Goal: Check status: Check status

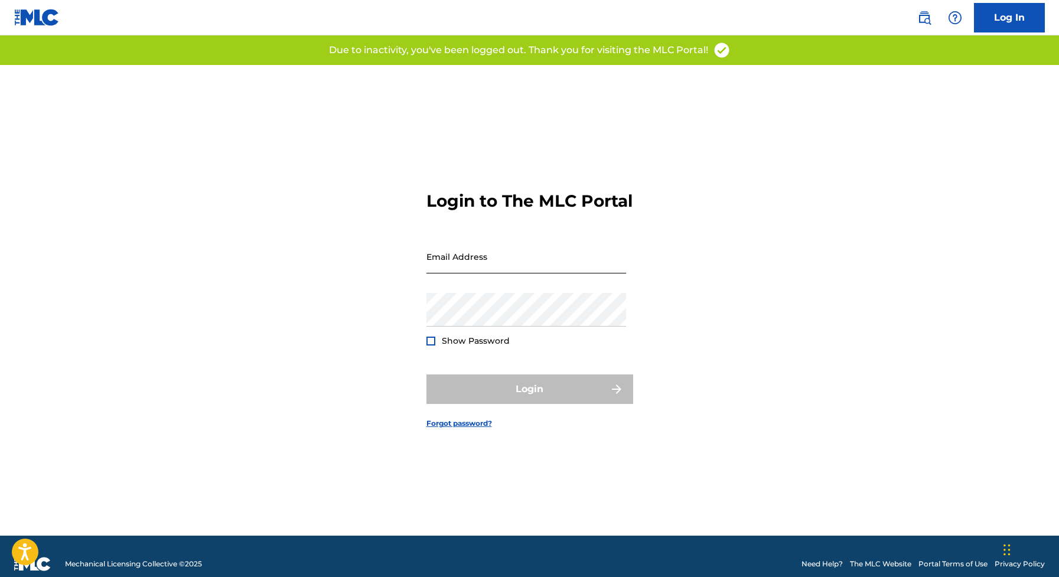
click at [443, 271] on input "Email Address" at bounding box center [526, 257] width 200 height 34
type input "[EMAIL_ADDRESS][DOMAIN_NAME]"
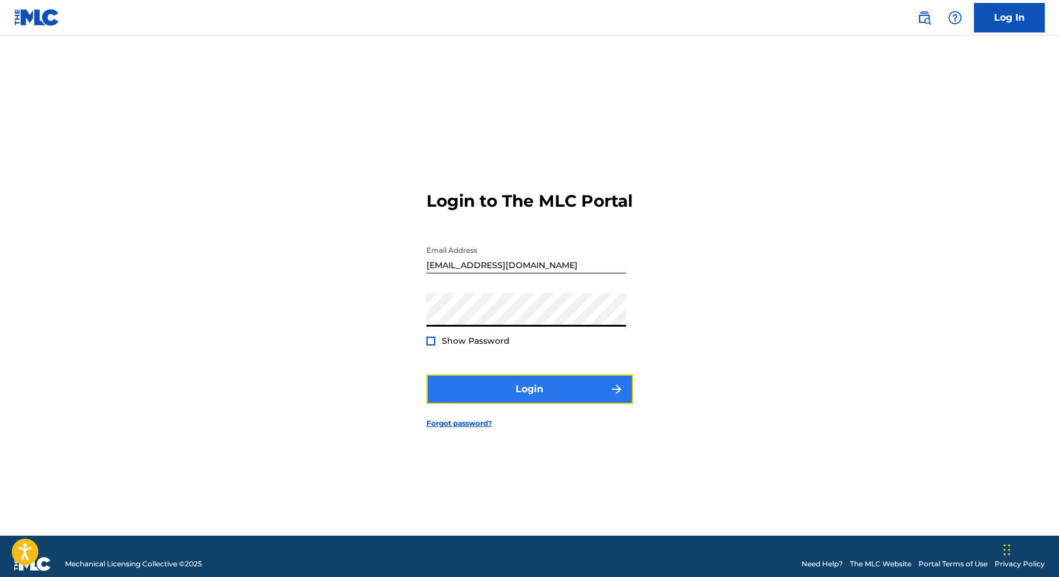
click at [490, 394] on button "Login" at bounding box center [529, 389] width 207 height 30
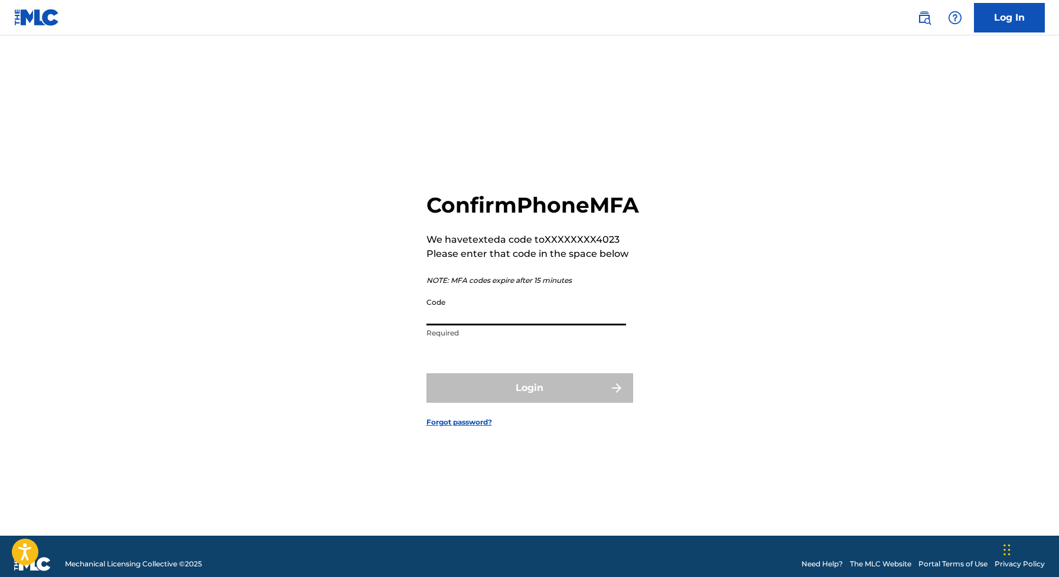
click at [463, 325] on input "Code" at bounding box center [526, 309] width 200 height 34
paste input "128815"
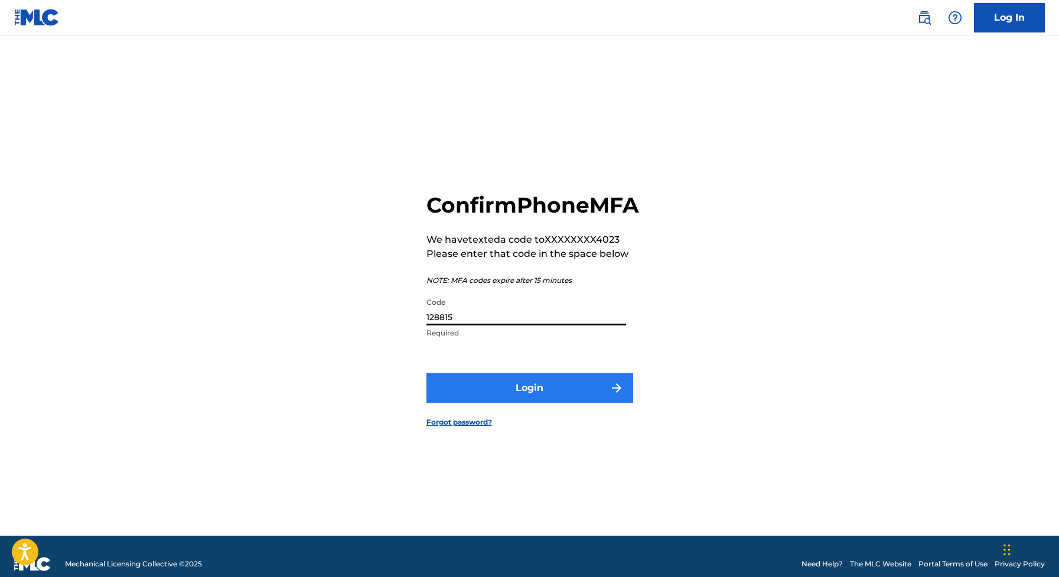
type input "128815"
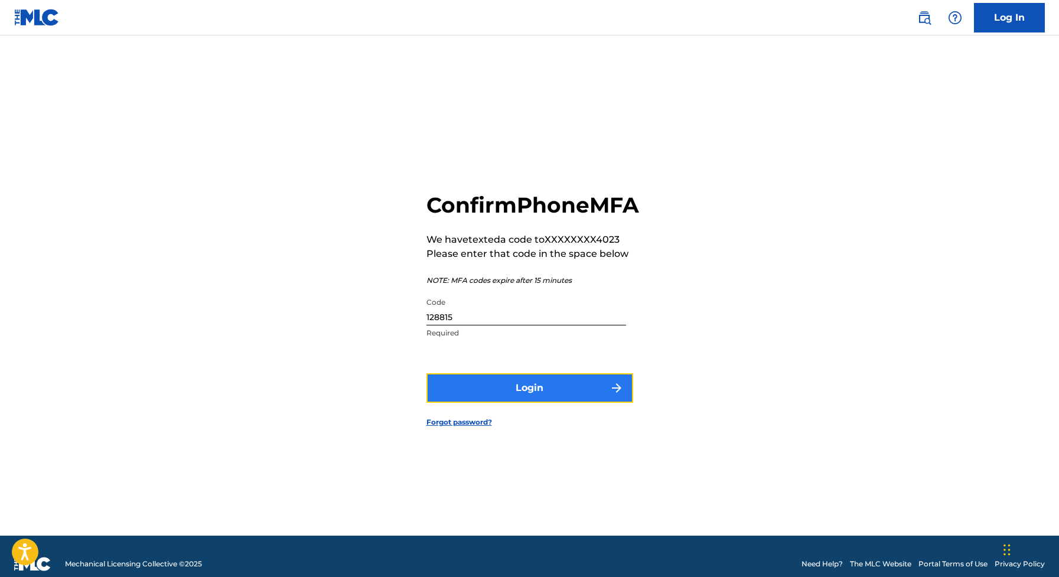
click at [448, 403] on button "Login" at bounding box center [529, 388] width 207 height 30
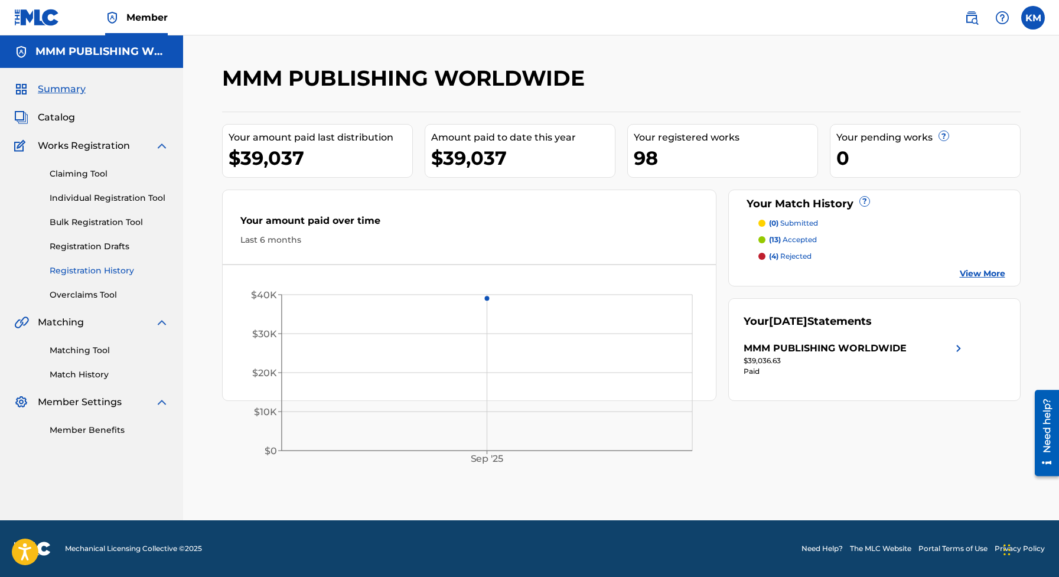
click at [96, 269] on link "Registration History" at bounding box center [109, 271] width 119 height 12
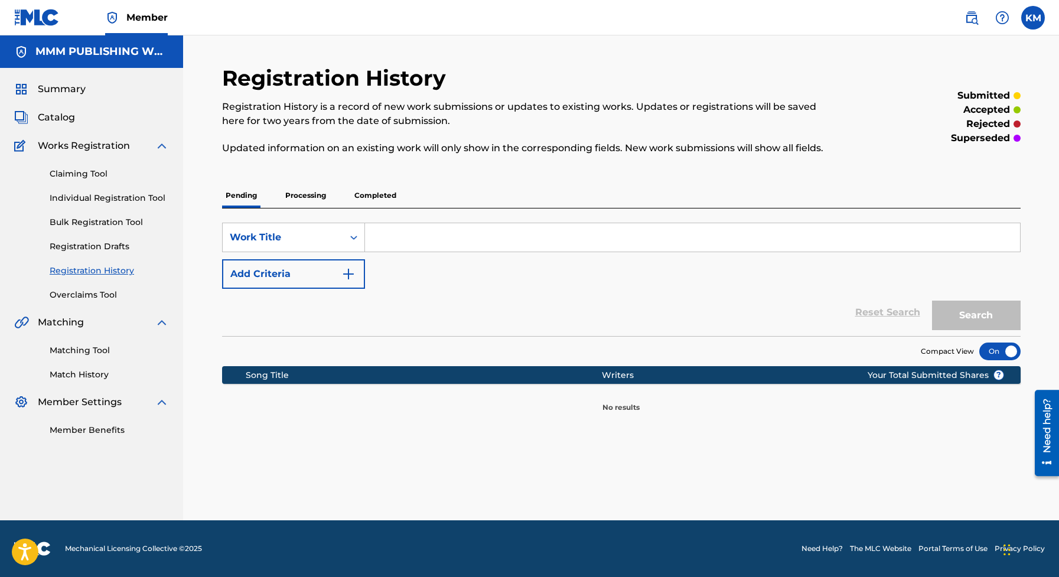
click at [315, 198] on p "Processing" at bounding box center [306, 195] width 48 height 25
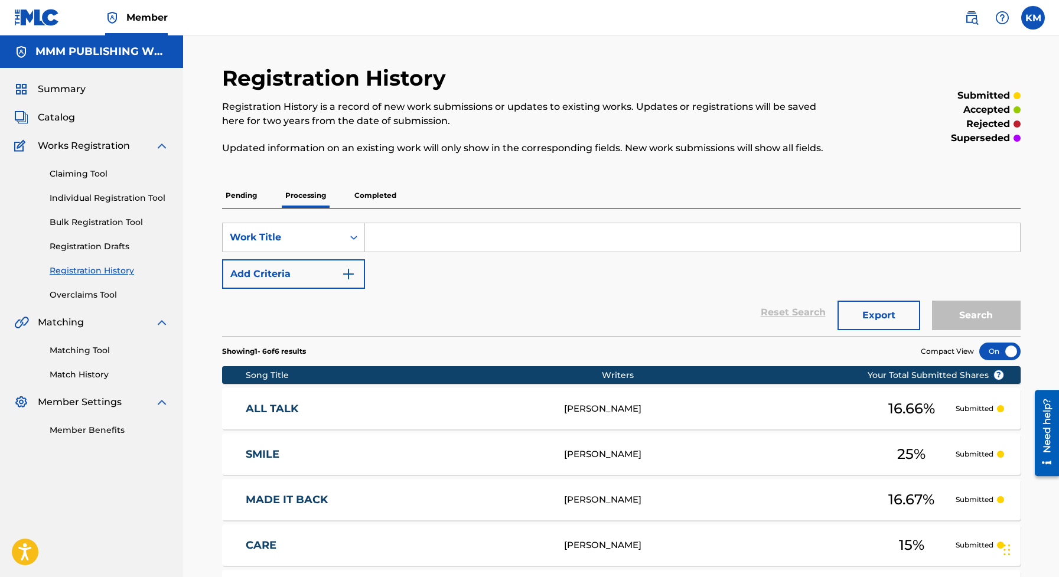
click at [384, 200] on p "Completed" at bounding box center [375, 195] width 49 height 25
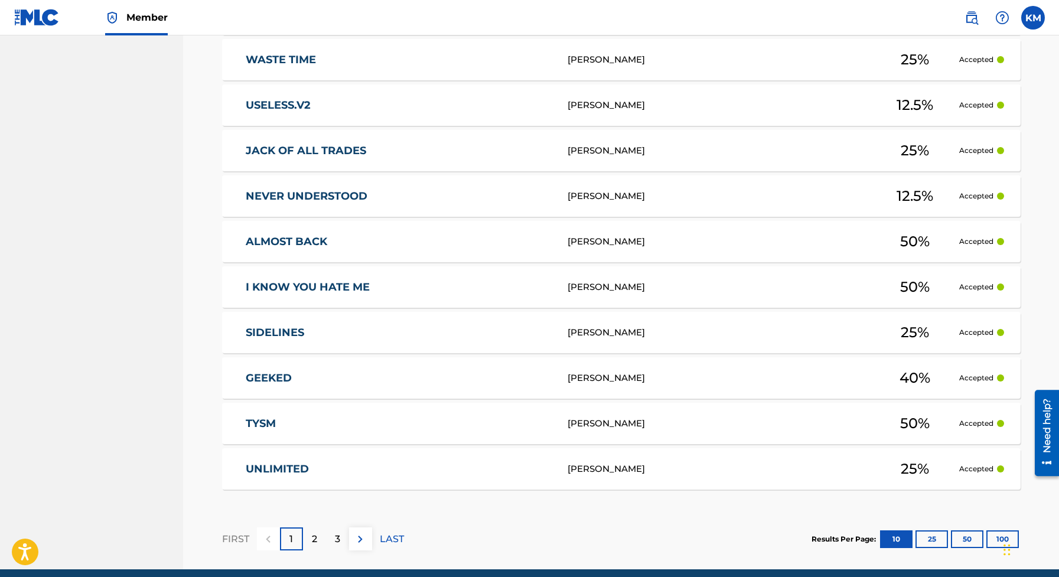
scroll to position [398, 0]
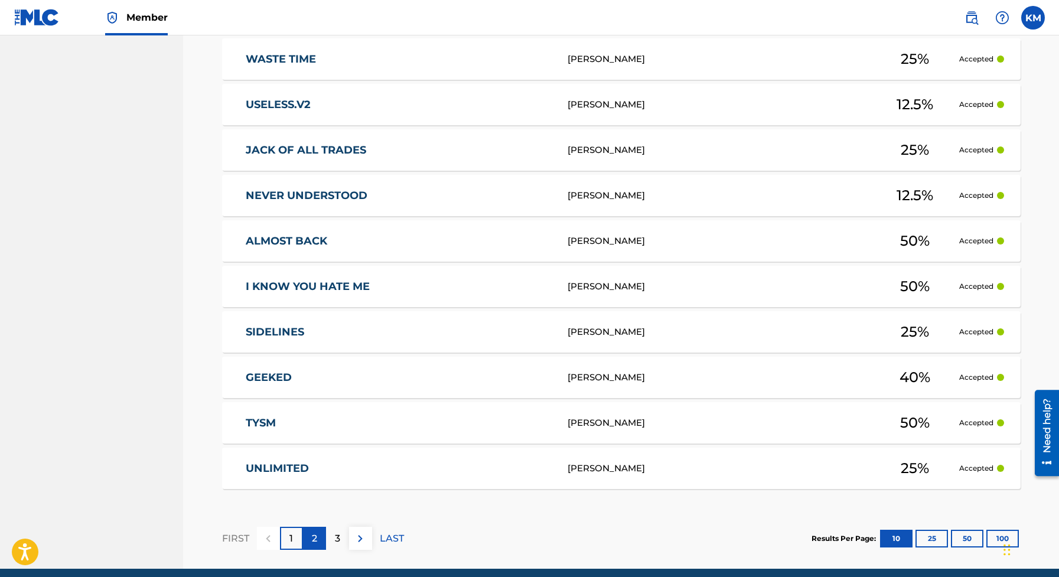
click at [314, 541] on p "2" at bounding box center [314, 538] width 5 height 14
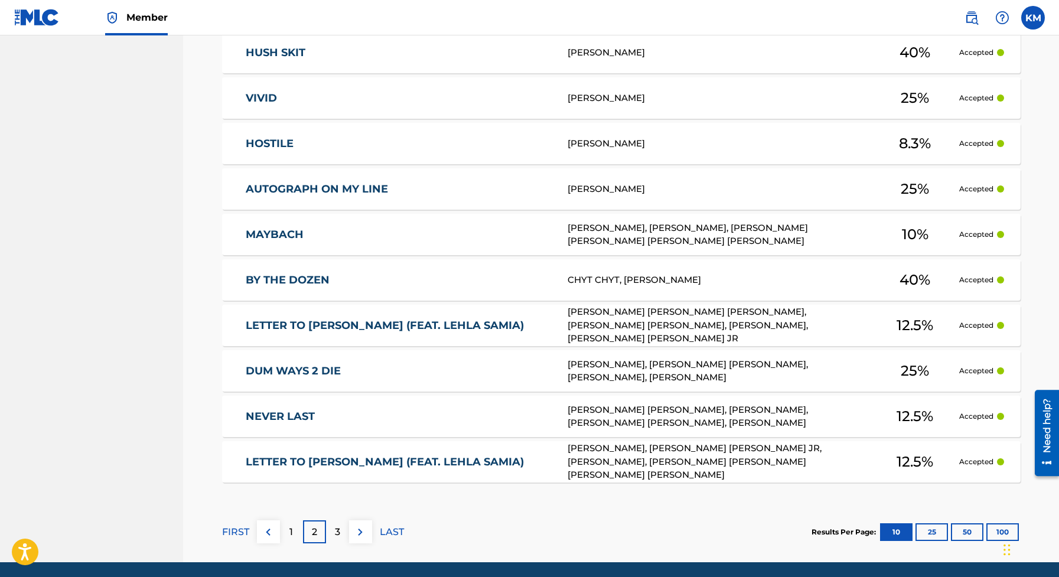
scroll to position [405, 0]
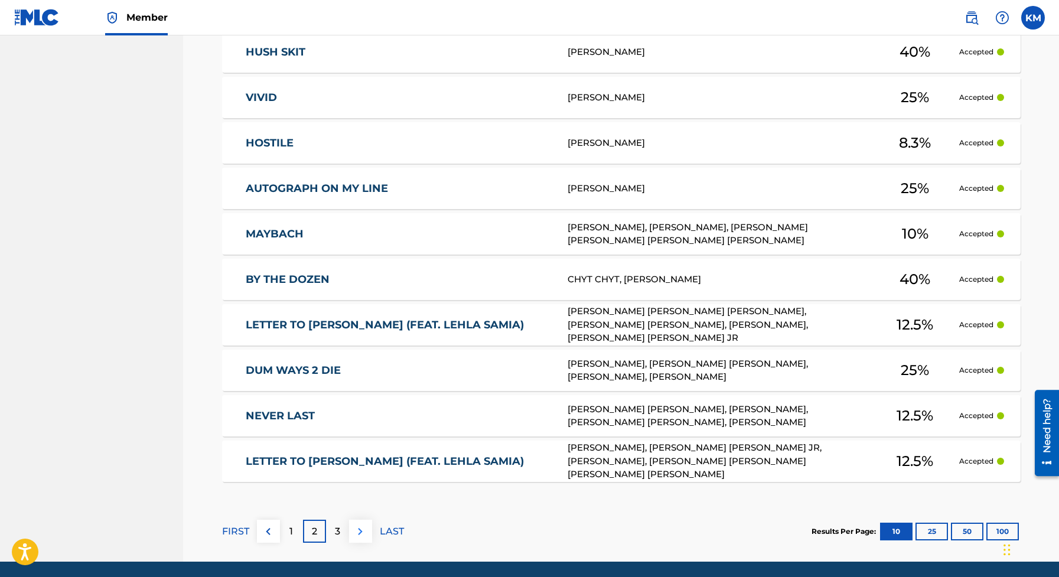
click at [355, 533] on img at bounding box center [360, 531] width 14 height 14
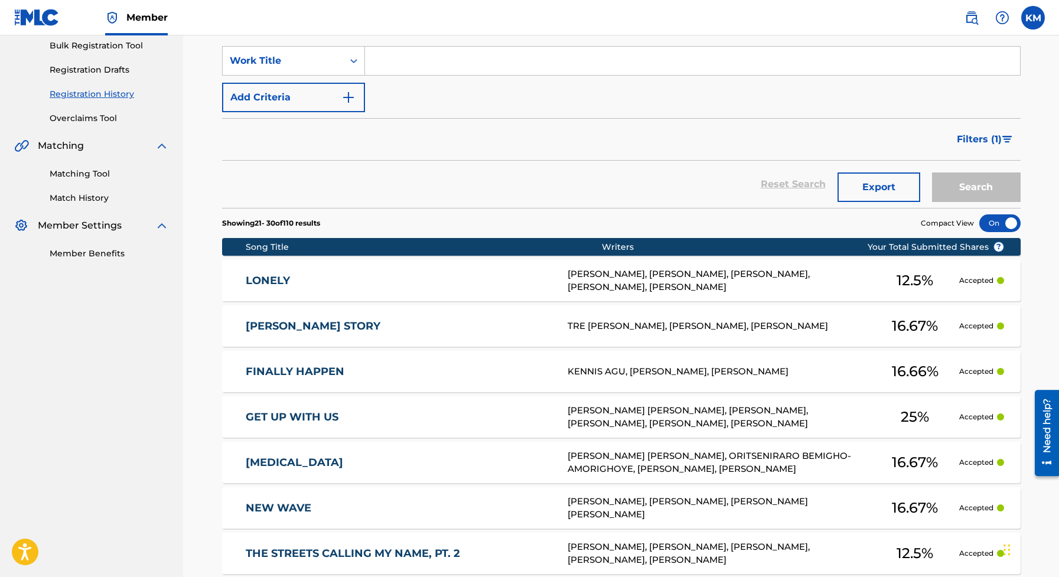
scroll to position [0, 0]
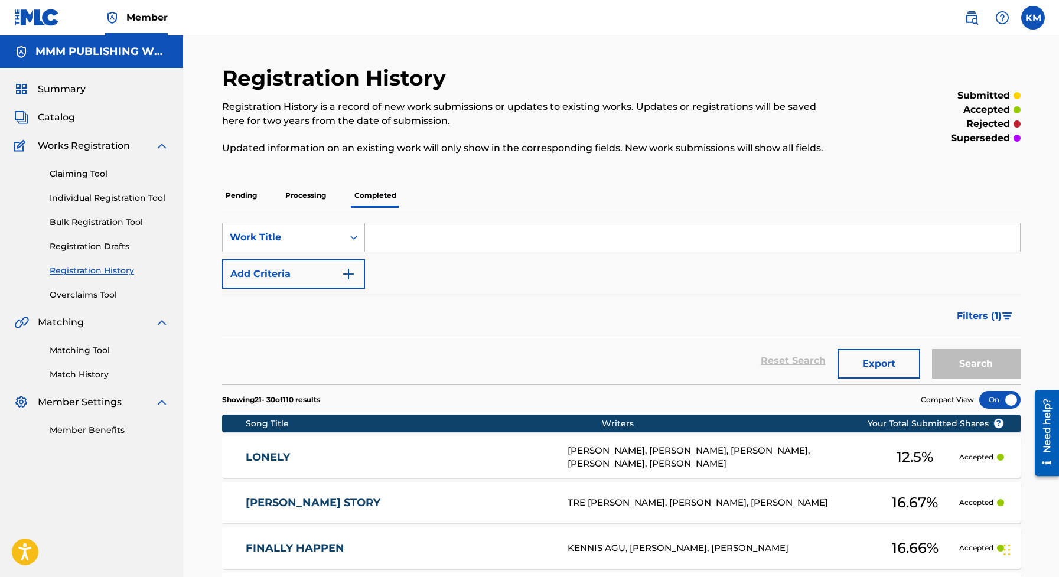
click at [412, 228] on input "Search Form" at bounding box center [692, 237] width 655 height 28
type input "when i want"
click at [932, 349] on button "Search" at bounding box center [976, 364] width 89 height 30
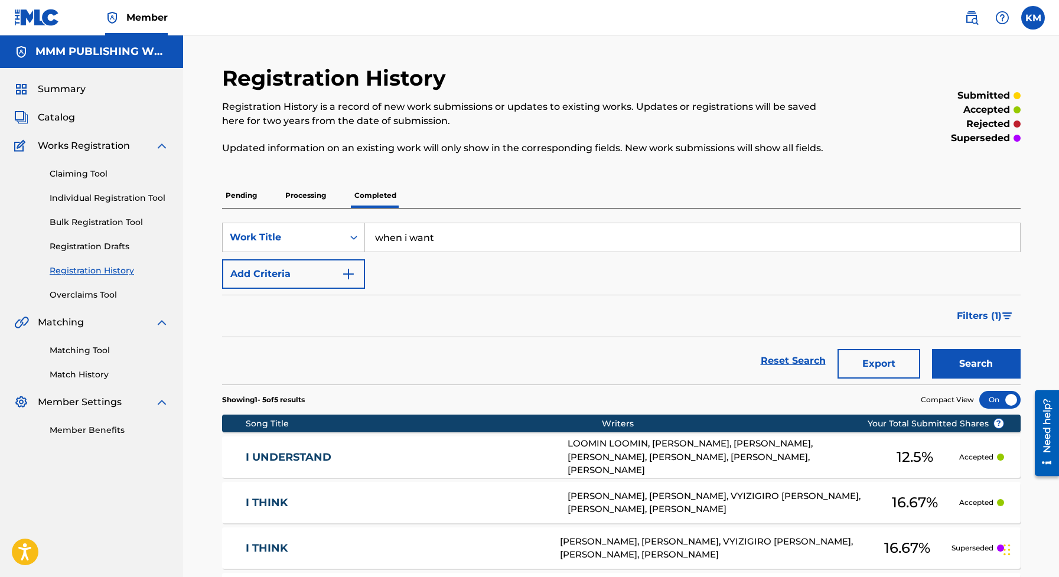
click at [439, 254] on div "SearchWithCriteria3106c63d-cde0-4dad-b1f7-0bc3ddfc82e8 Work Title when i want A…" at bounding box center [621, 256] width 798 height 66
click at [444, 233] on input "when i want" at bounding box center [692, 237] width 655 height 28
click at [296, 197] on p "Processing" at bounding box center [306, 195] width 48 height 25
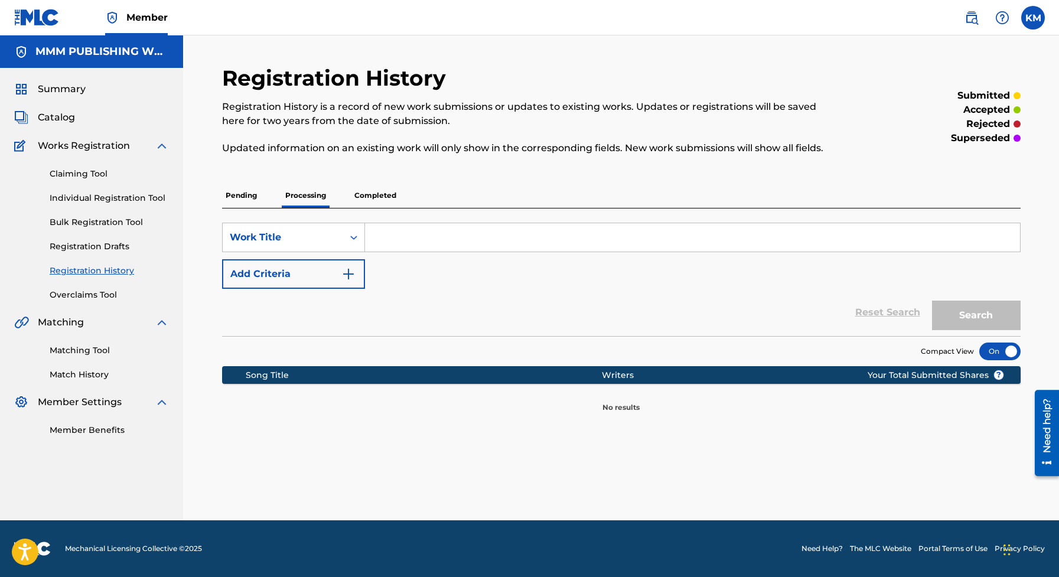
click at [230, 194] on p "Pending" at bounding box center [241, 195] width 38 height 25
click at [90, 249] on link "Registration Drafts" at bounding box center [109, 246] width 119 height 12
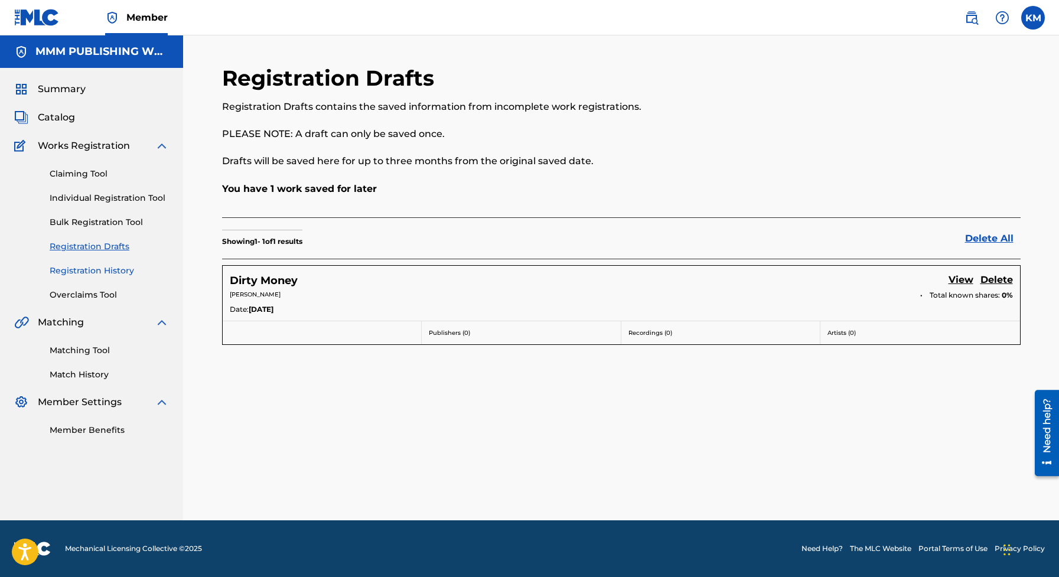
click at [91, 271] on link "Registration History" at bounding box center [109, 271] width 119 height 12
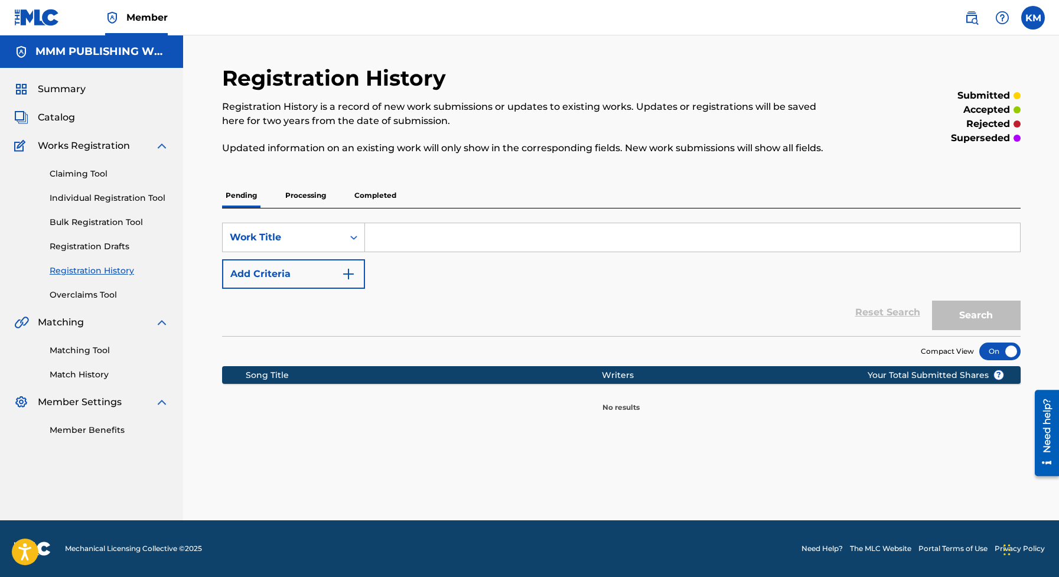
click at [311, 197] on p "Processing" at bounding box center [306, 195] width 48 height 25
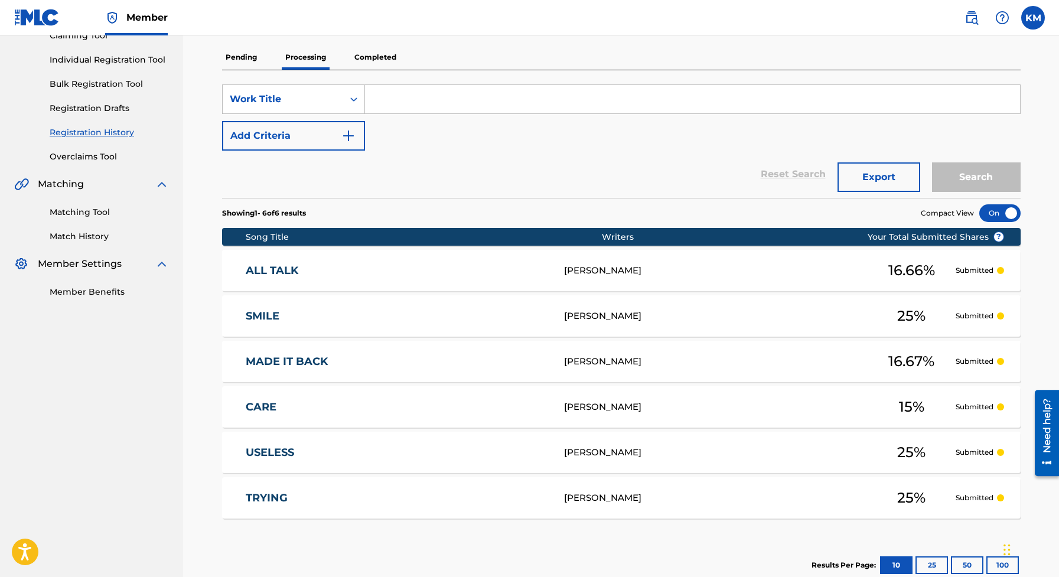
scroll to position [140, 0]
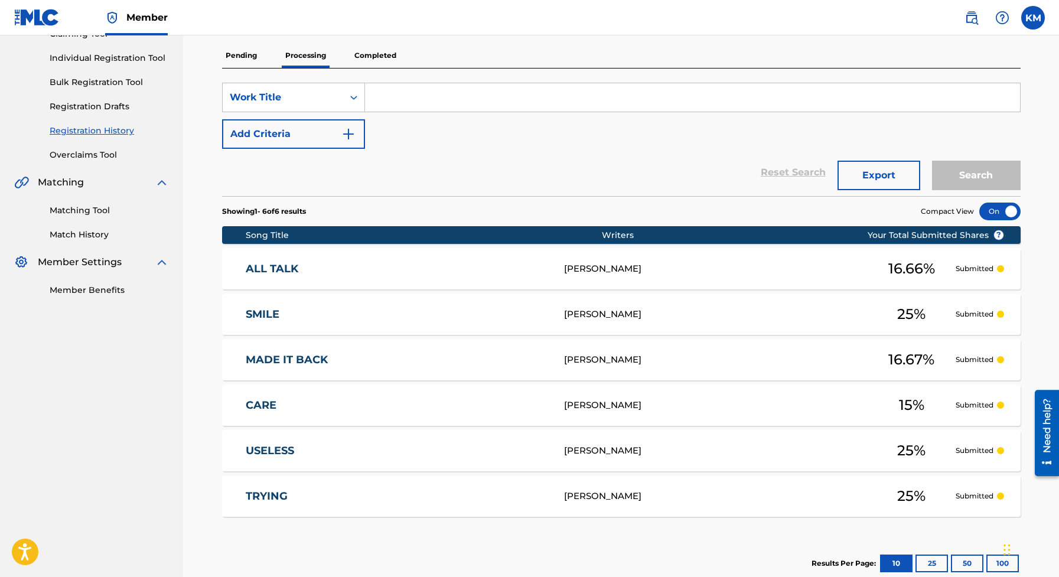
click at [381, 56] on p "Completed" at bounding box center [375, 55] width 49 height 25
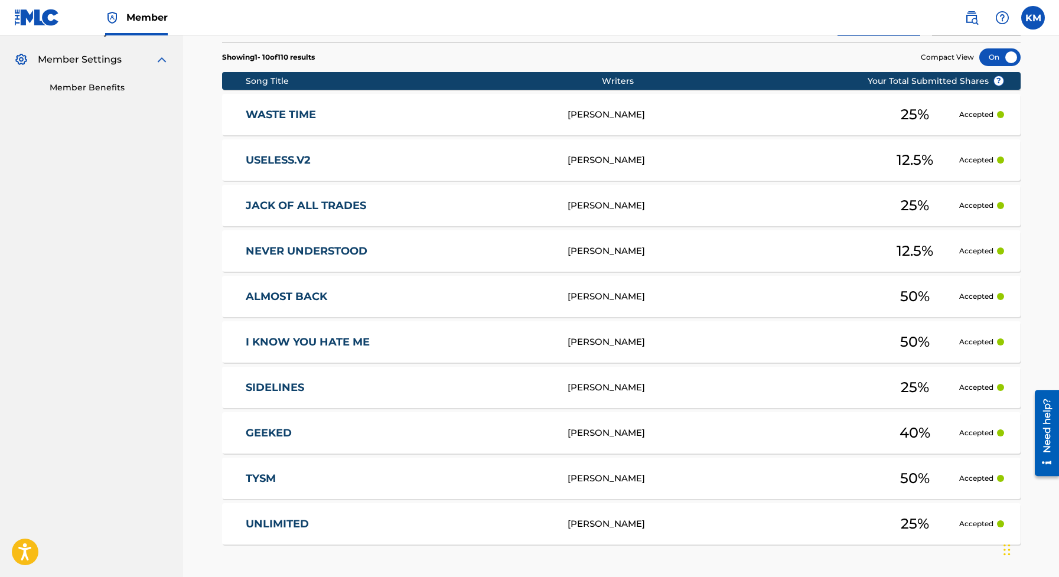
scroll to position [446, 0]
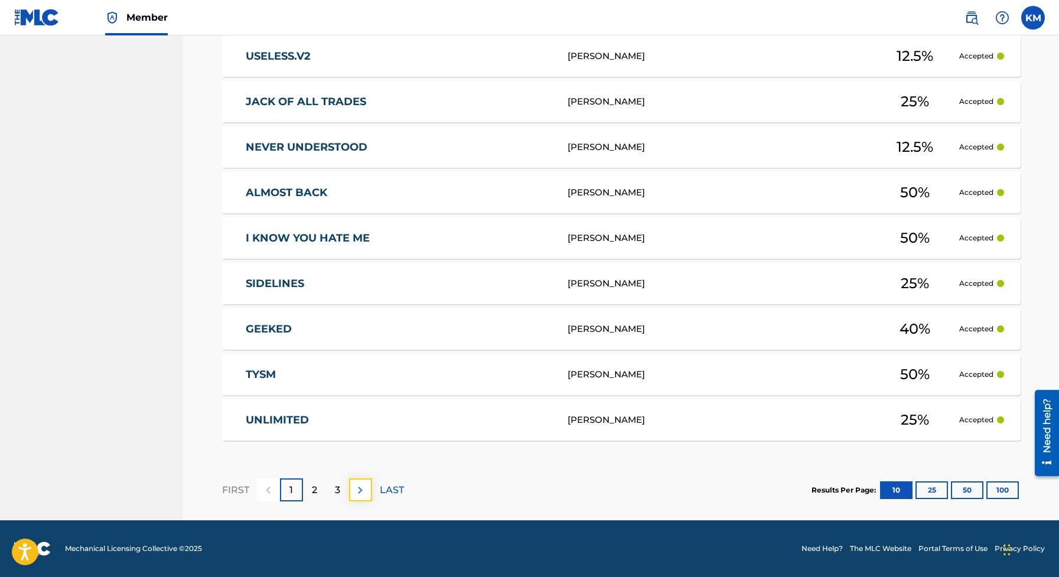
click at [362, 489] on img at bounding box center [360, 490] width 14 height 14
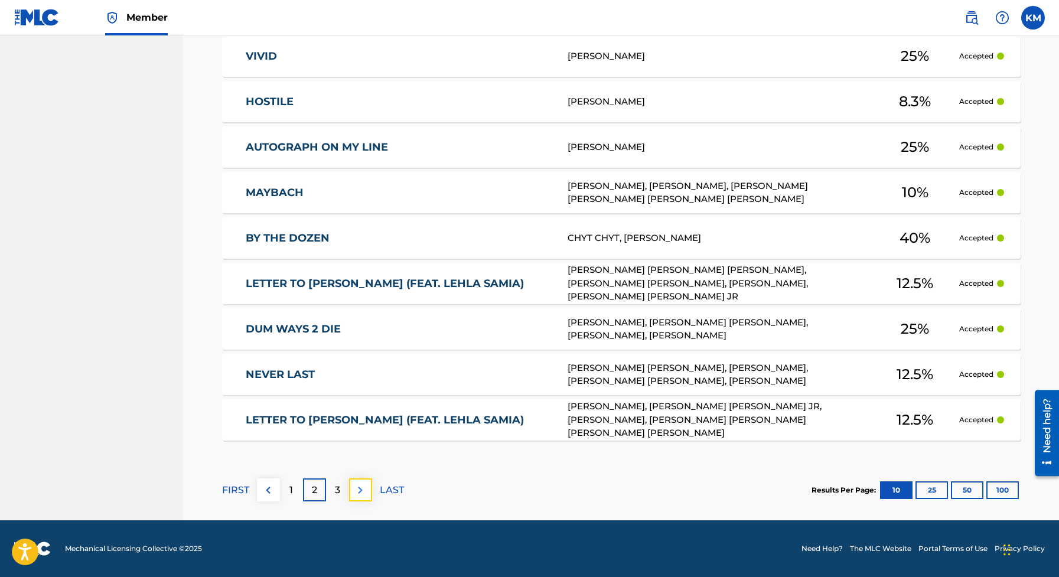
click at [363, 486] on img at bounding box center [360, 490] width 14 height 14
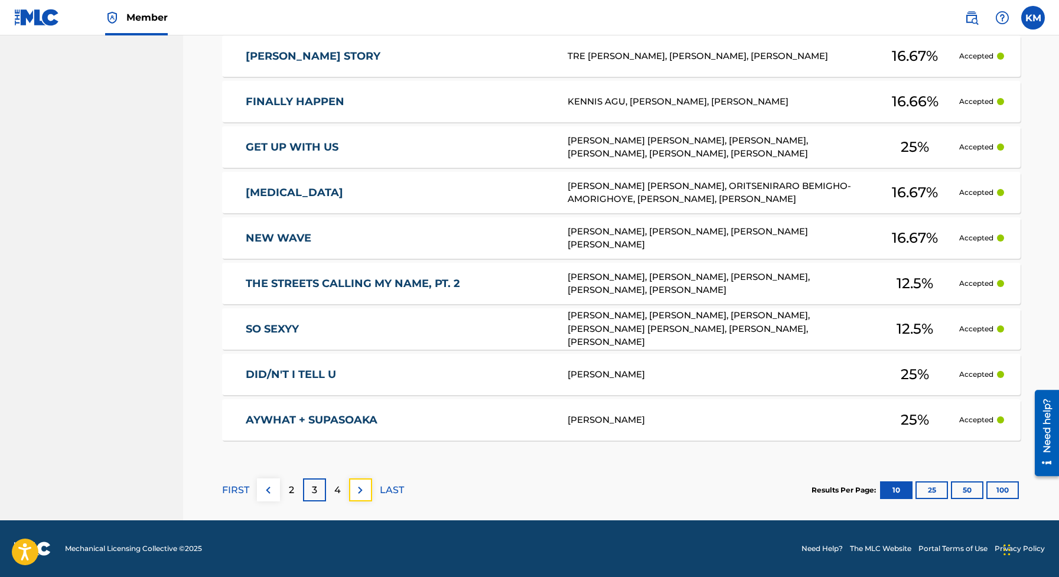
click at [363, 486] on img at bounding box center [360, 490] width 14 height 14
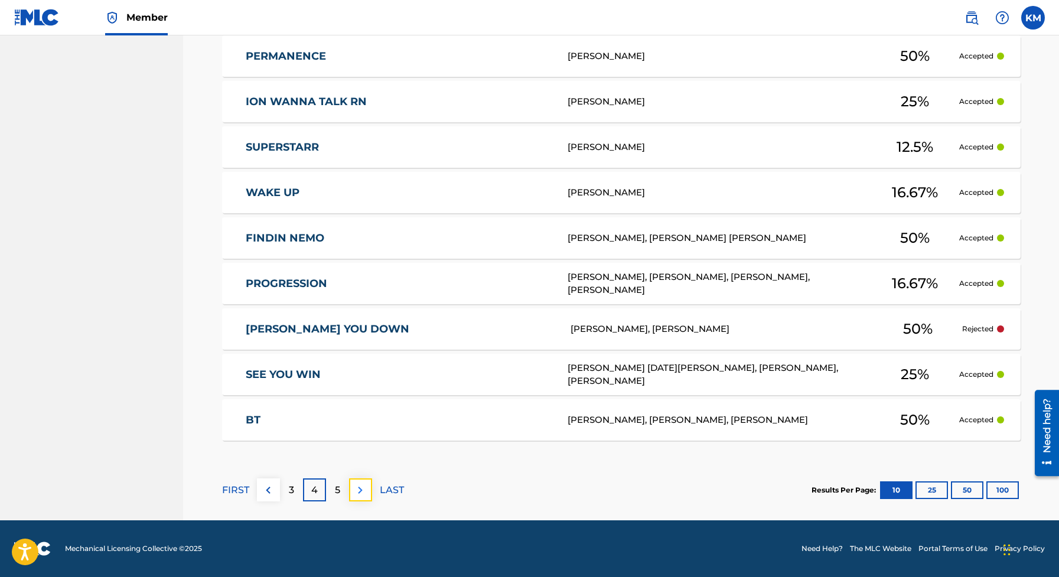
click at [363, 485] on img at bounding box center [360, 490] width 14 height 14
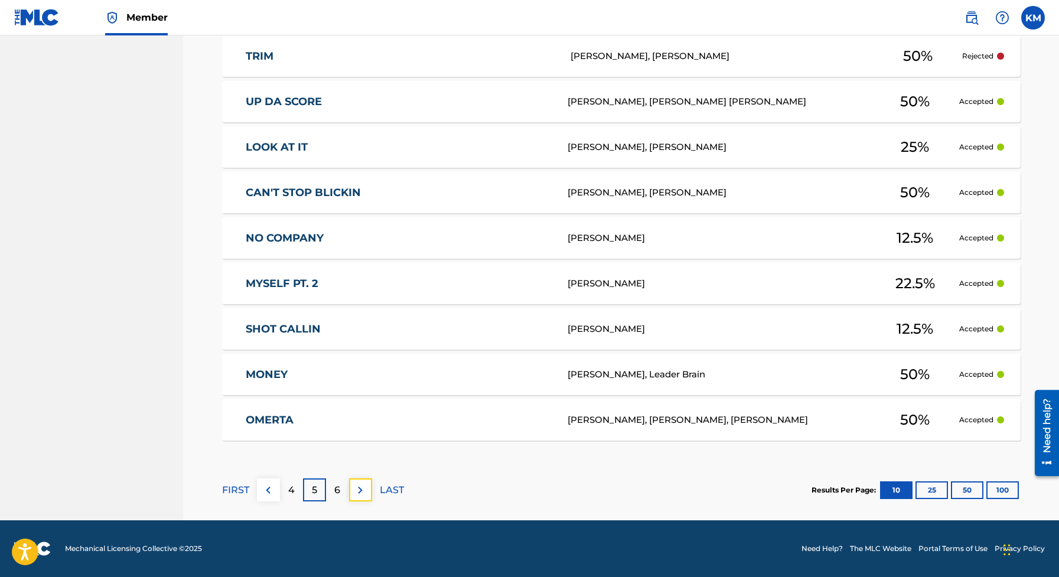
click at [363, 487] on img at bounding box center [360, 490] width 14 height 14
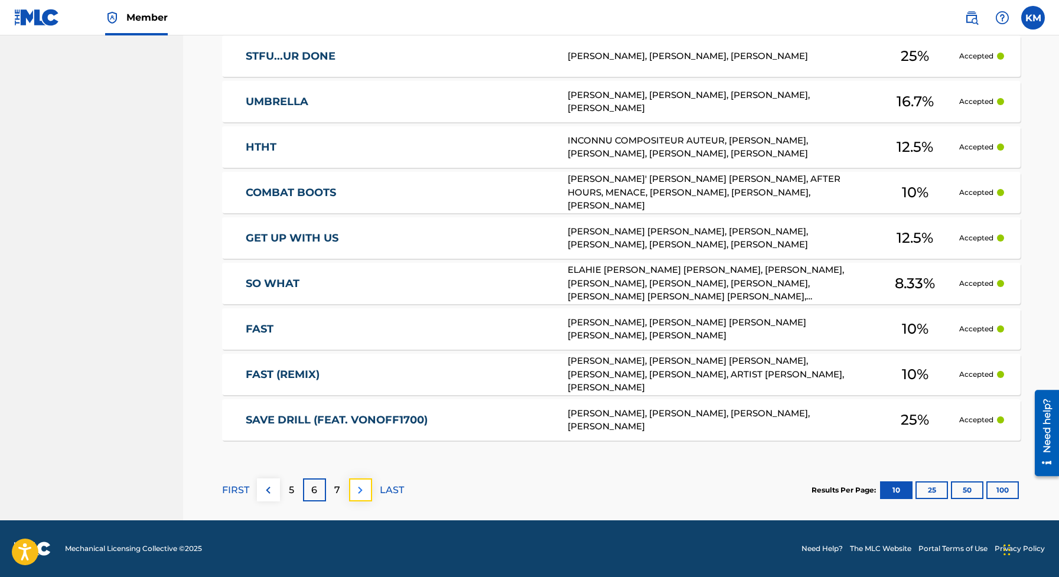
click at [358, 495] on img at bounding box center [360, 490] width 14 height 14
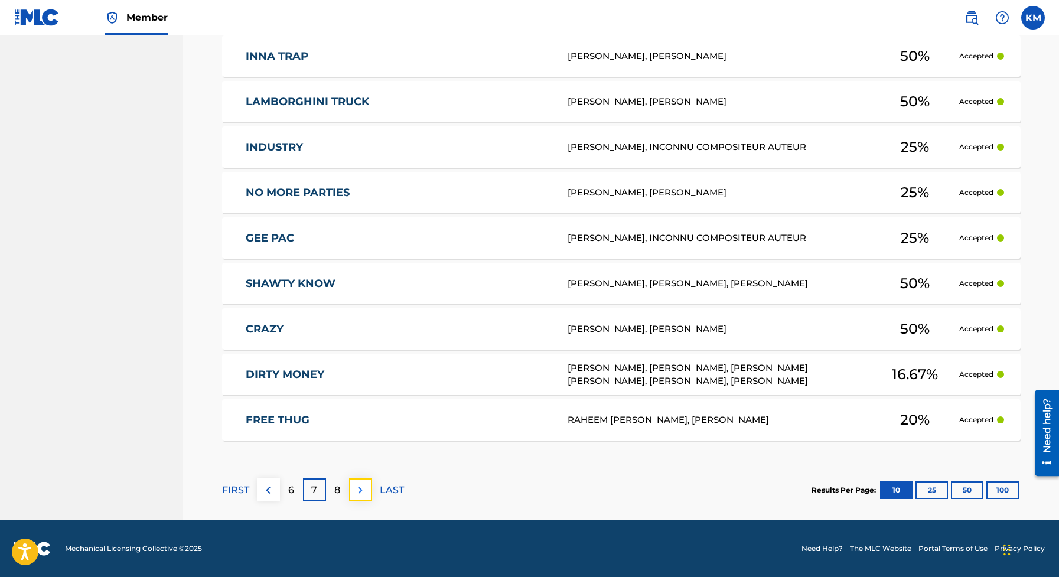
click at [363, 479] on button at bounding box center [360, 489] width 23 height 23
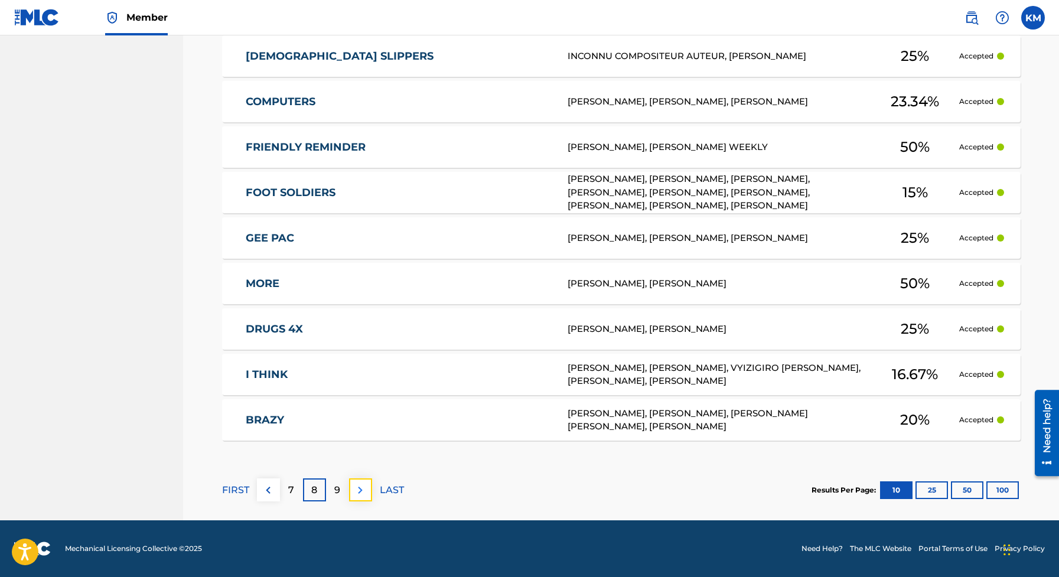
click at [366, 495] on img at bounding box center [360, 490] width 14 height 14
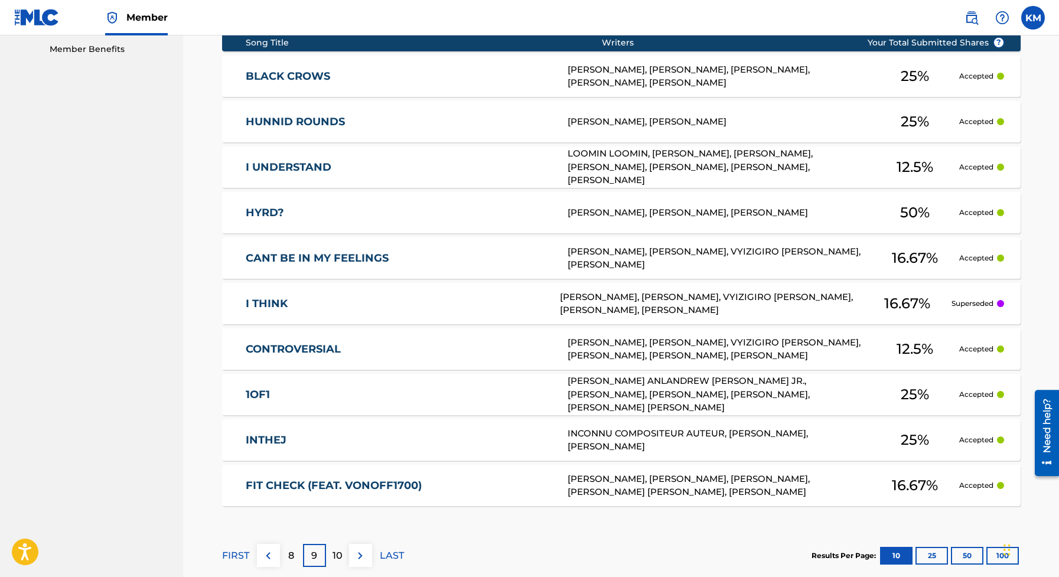
scroll to position [403, 0]
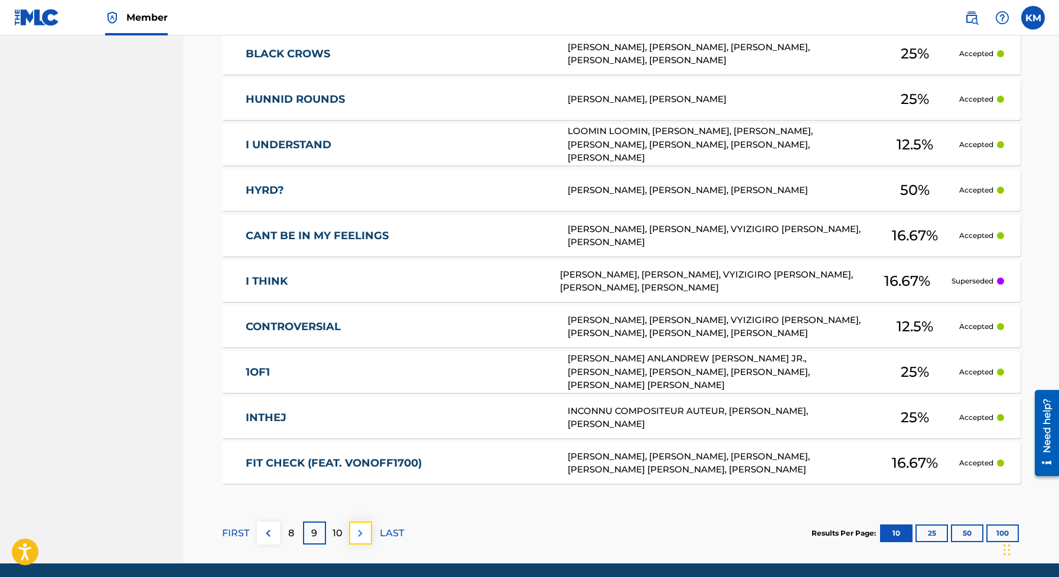
click at [364, 536] on img at bounding box center [360, 533] width 14 height 14
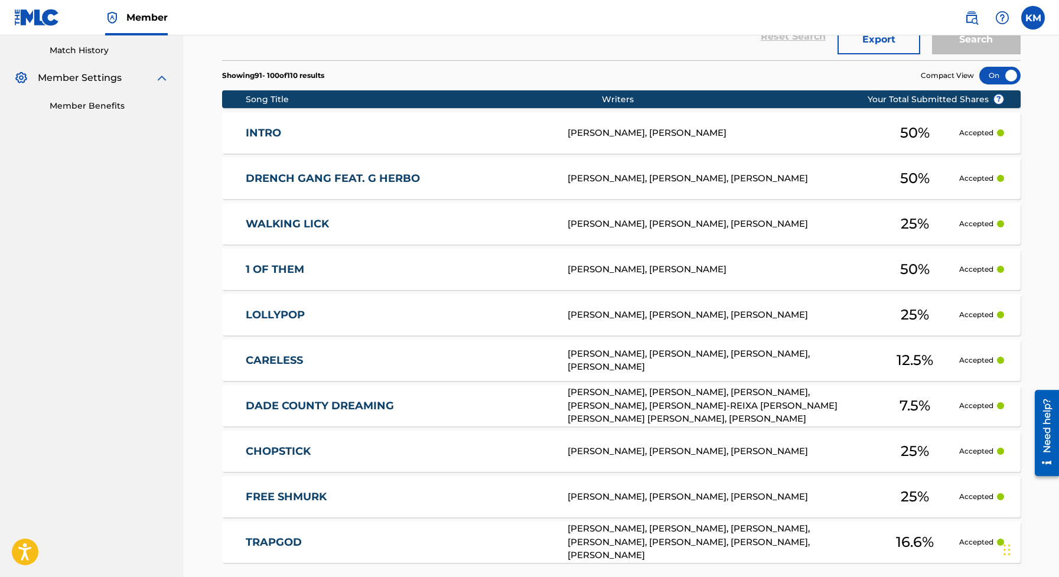
scroll to position [338, 0]
